Goal: Task Accomplishment & Management: Use online tool/utility

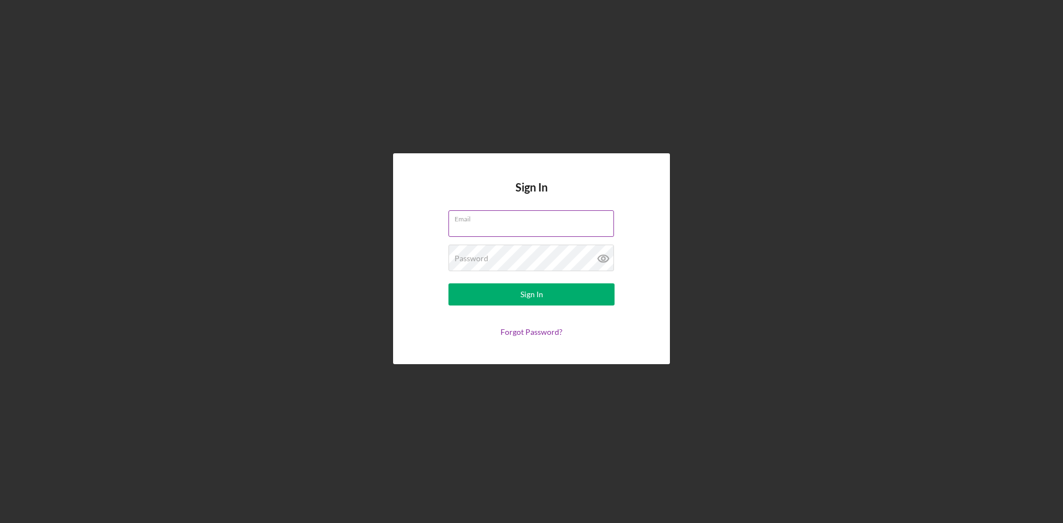
click at [516, 227] on input "Email" at bounding box center [530, 223] width 165 height 27
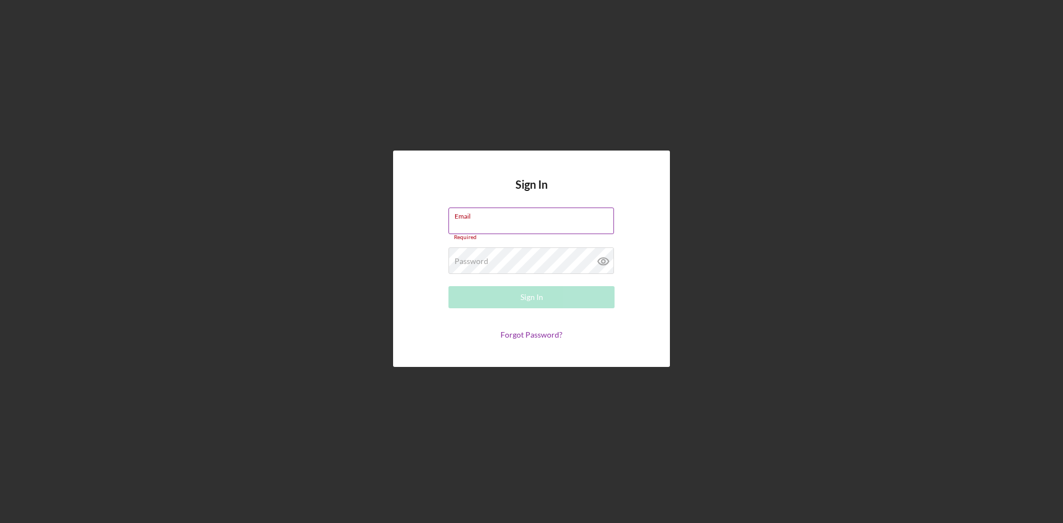
type input "[EMAIL_ADDRESS][DOMAIN_NAME]"
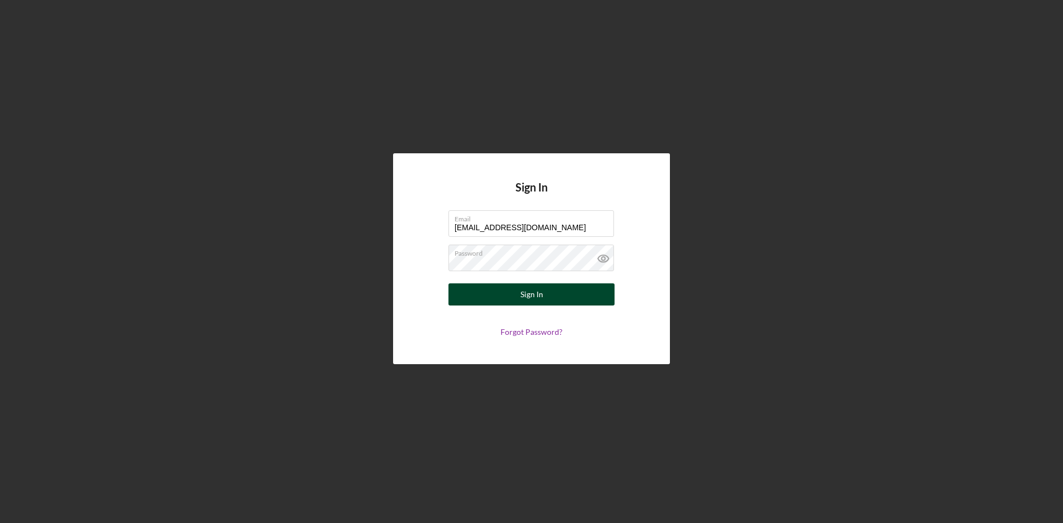
click at [506, 288] on button "Sign In" at bounding box center [531, 294] width 166 height 22
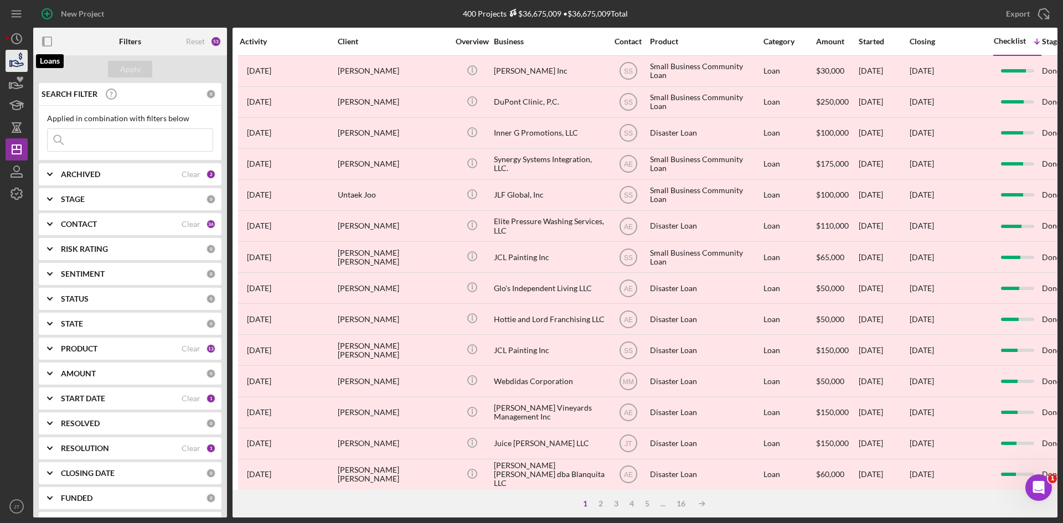
click at [19, 56] on icon "button" at bounding box center [17, 61] width 28 height 28
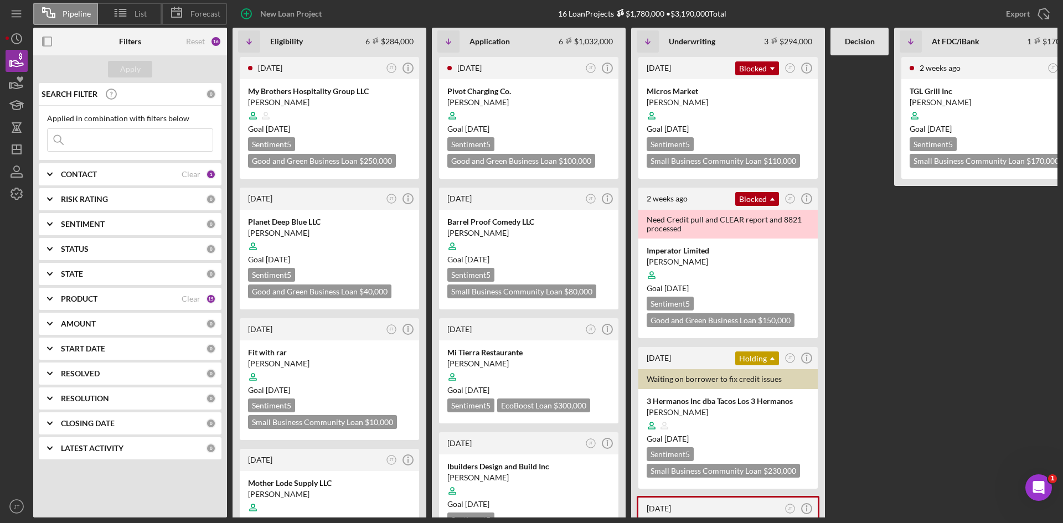
click at [6, 50] on button "Loans" at bounding box center [17, 61] width 22 height 22
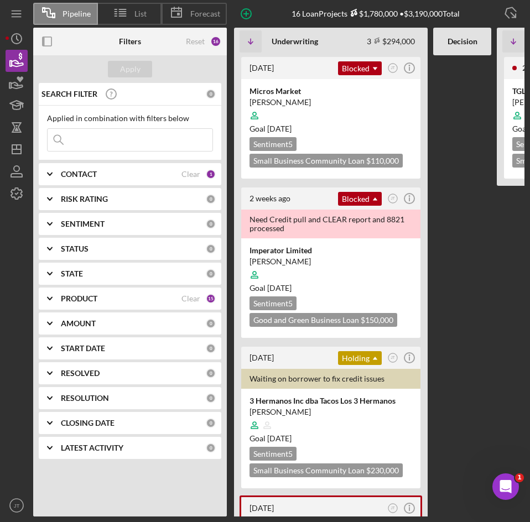
scroll to position [0, 397]
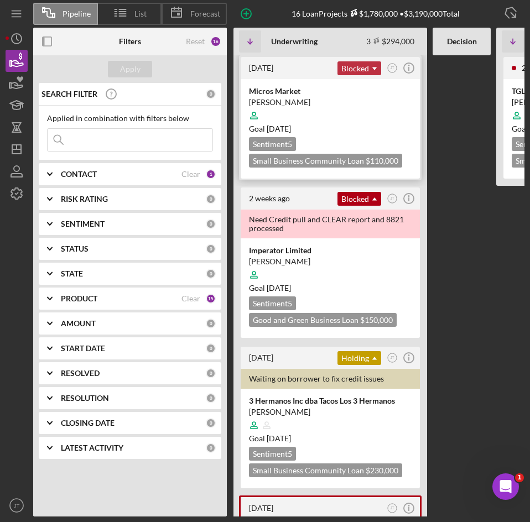
click at [367, 70] on icon "Icon/Dropdown Arrow" at bounding box center [375, 69] width 22 height 22
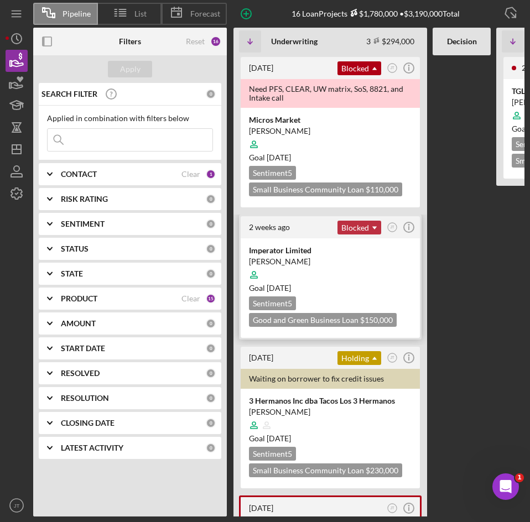
click at [365, 225] on icon "Icon/Dropdown Arrow" at bounding box center [375, 228] width 22 height 22
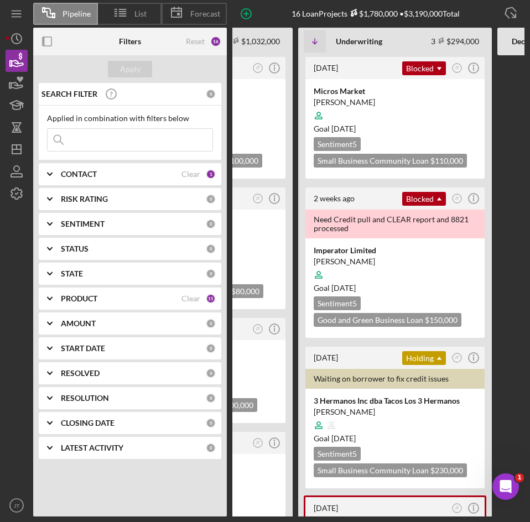
scroll to position [0, 332]
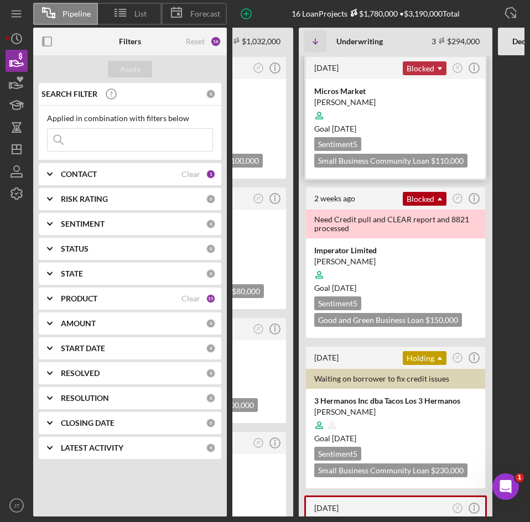
click at [428, 74] on div "Blocked Icon/Dropdown Arrow" at bounding box center [425, 68] width 44 height 14
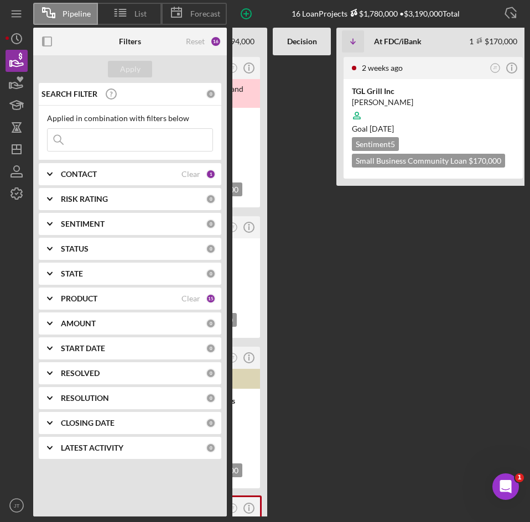
scroll to position [0, 540]
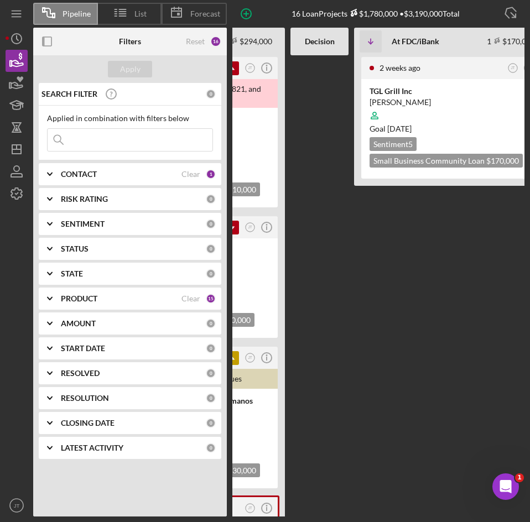
click at [364, 256] on FDC\/iBank "[DATE] JT Icon/Info TGL Grill Inc [PERSON_NAME] Goal [DATE] Sentiment 5 Small B…" at bounding box center [451, 286] width 194 height 462
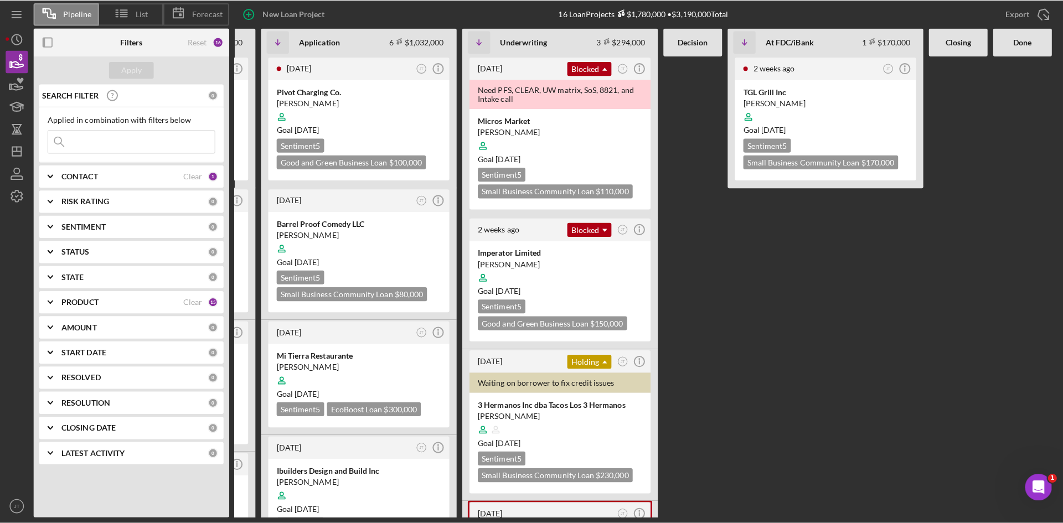
scroll to position [0, 163]
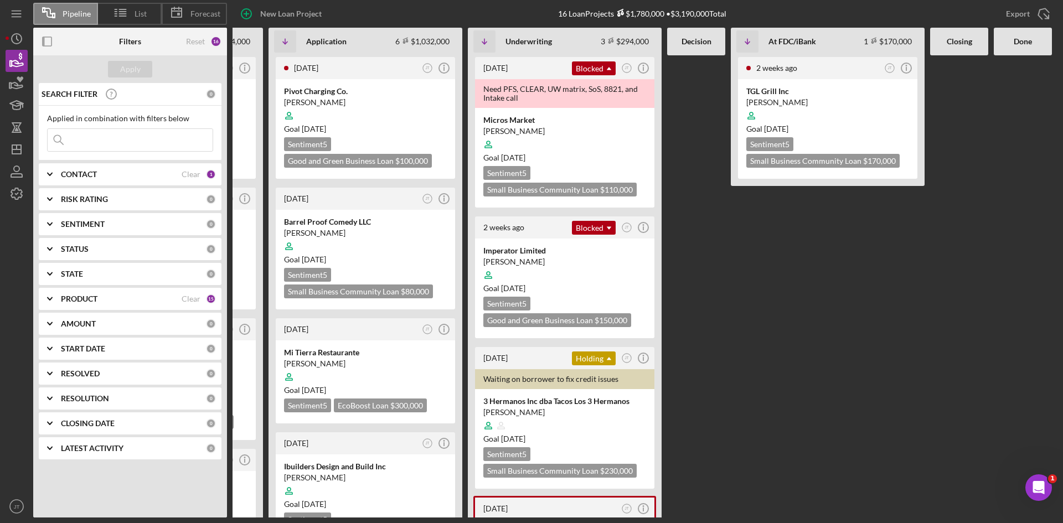
click at [749, 246] on FDC\/iBank "[DATE] JT Icon/Info TGL Grill Inc [PERSON_NAME] Goal [DATE] Sentiment 5 Small B…" at bounding box center [828, 286] width 194 height 462
